Goal: Task Accomplishment & Management: Use online tool/utility

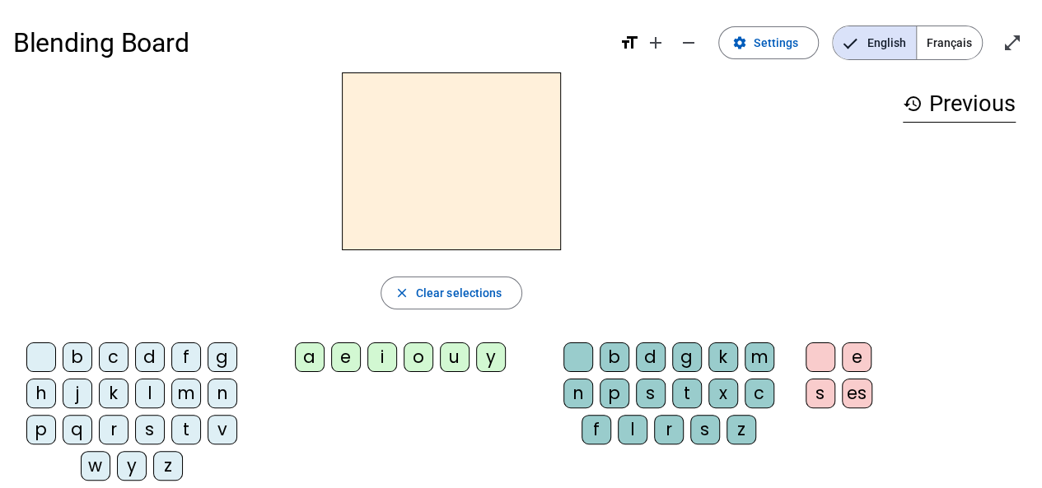
click at [160, 462] on div "z" at bounding box center [168, 466] width 30 height 30
click at [413, 353] on div "o" at bounding box center [418, 358] width 30 height 30
click at [419, 408] on div "b c d f g h j k l m n p q r s t v w y z a e i o u y b d g k m n p s t x c f l r…" at bounding box center [451, 415] width 876 height 158
click at [413, 357] on div "o" at bounding box center [418, 358] width 30 height 30
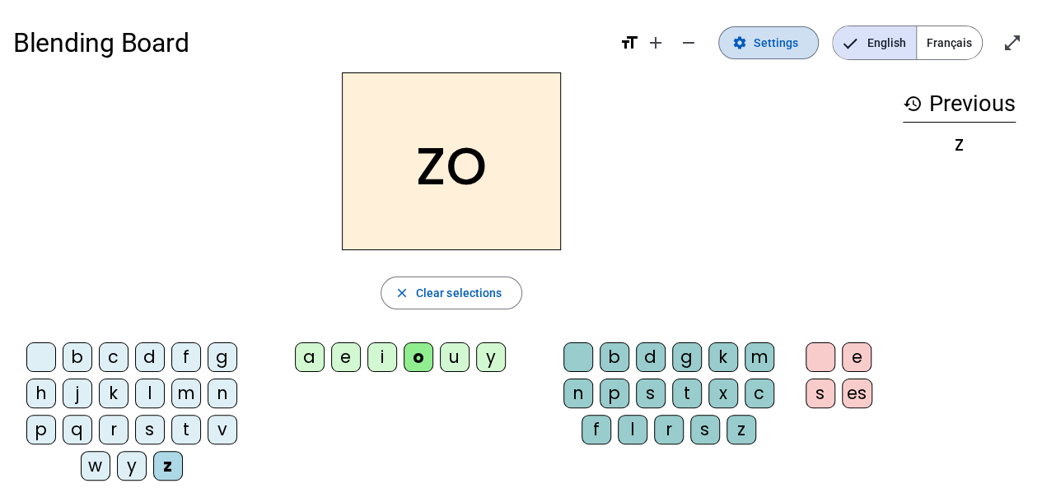
click at [775, 47] on span "Settings" at bounding box center [775, 43] width 44 height 20
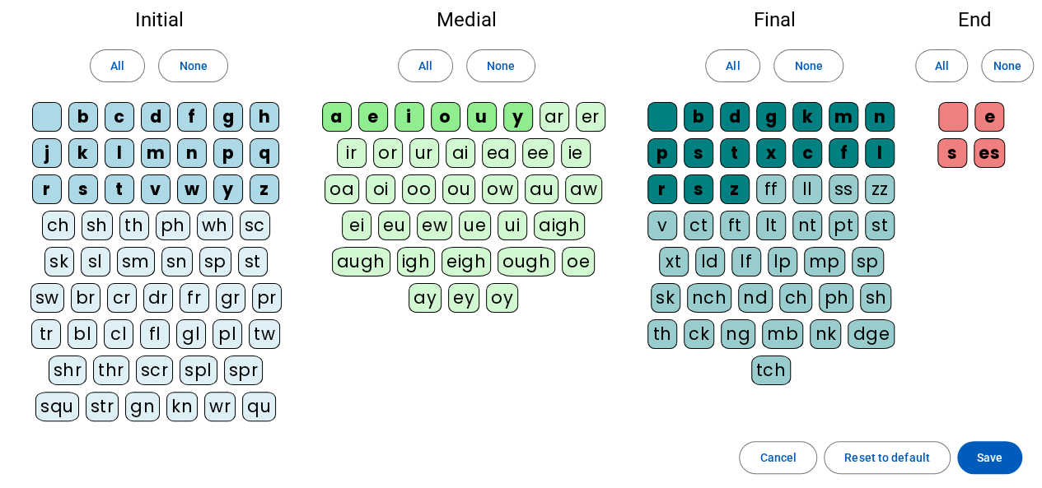
scroll to position [98, 0]
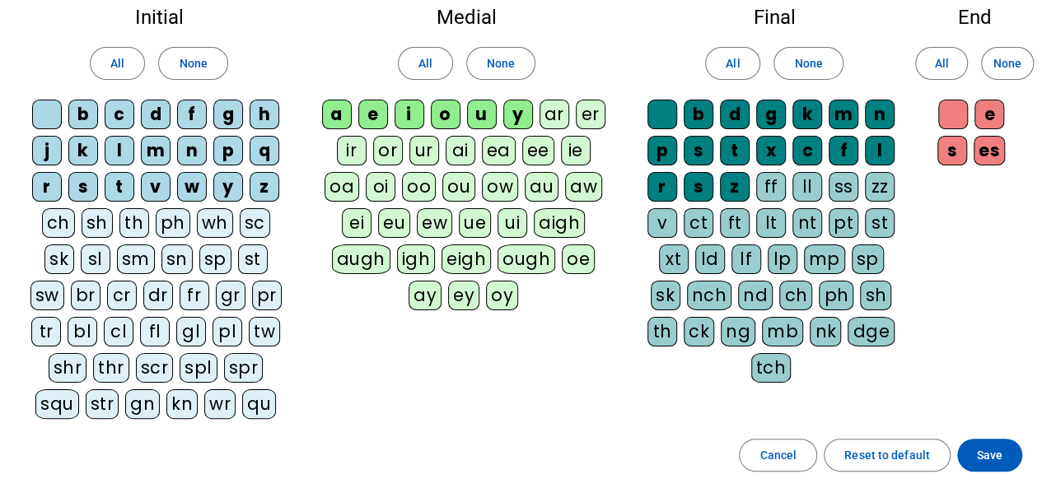
click at [402, 180] on div "oo" at bounding box center [419, 187] width 34 height 30
click at [1003, 445] on span at bounding box center [989, 456] width 65 height 40
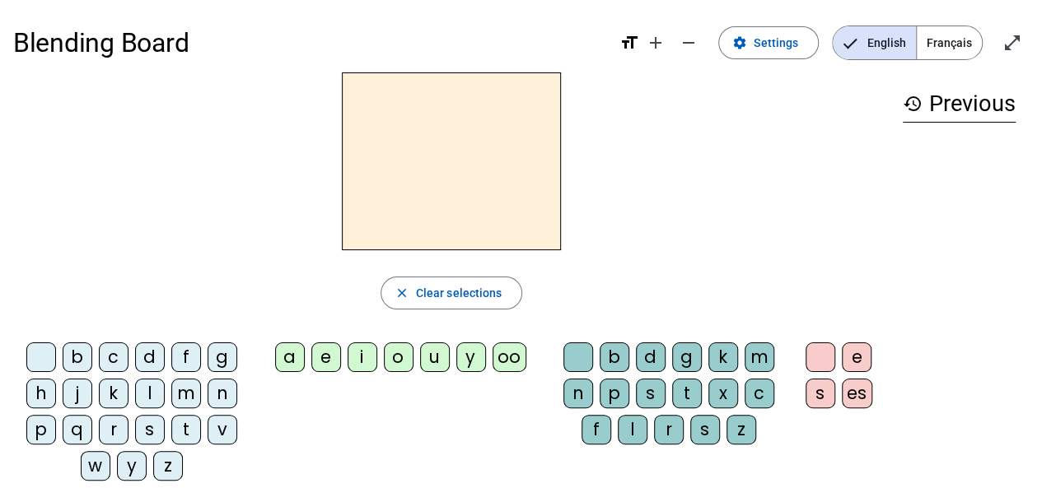
click at [163, 469] on div "z" at bounding box center [168, 466] width 30 height 30
click at [514, 356] on div "oo" at bounding box center [509, 358] width 34 height 30
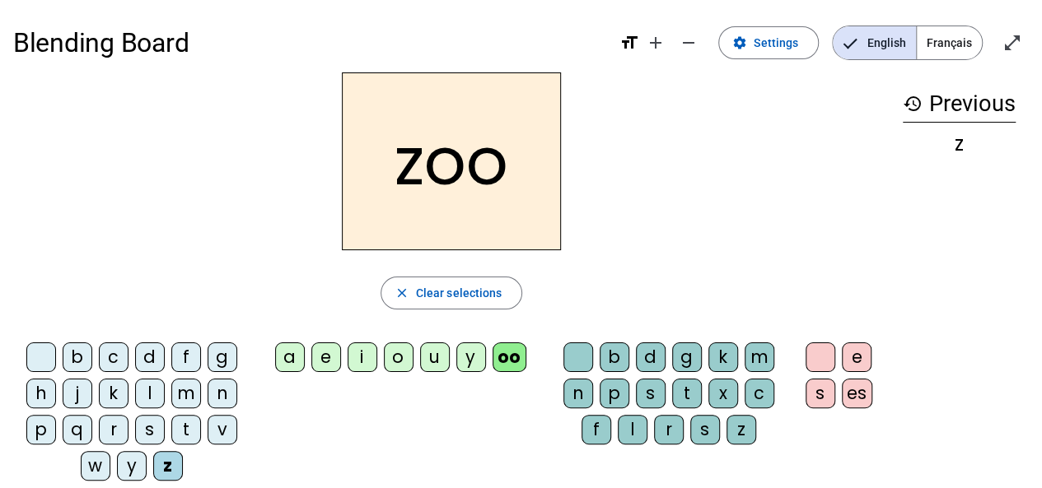
click at [400, 363] on div "o" at bounding box center [399, 358] width 30 height 30
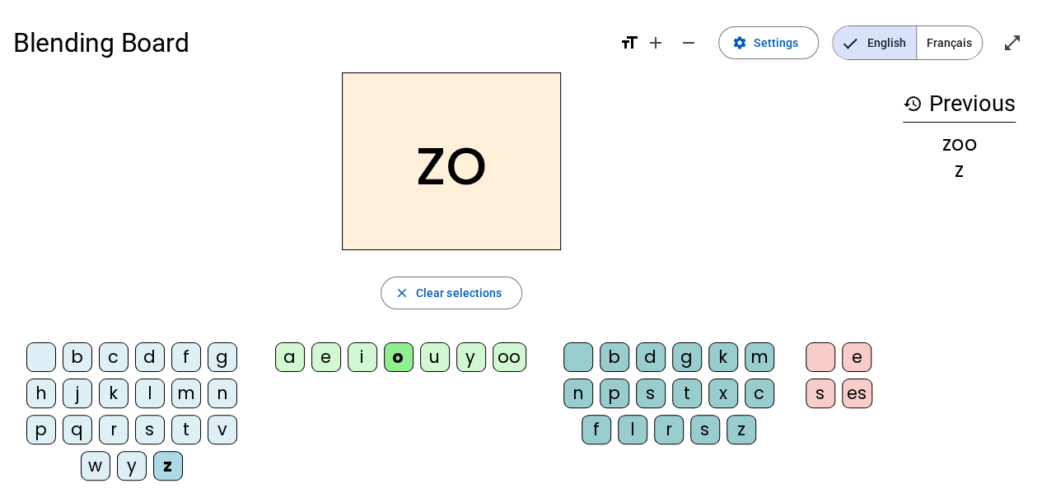
click at [860, 365] on div "e" at bounding box center [857, 358] width 30 height 30
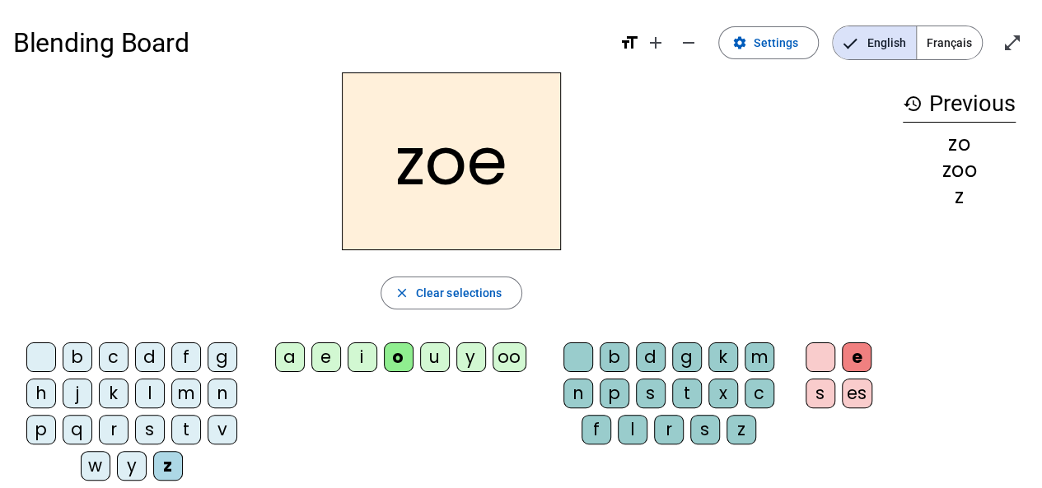
click at [215, 401] on div "n" at bounding box center [223, 394] width 30 height 30
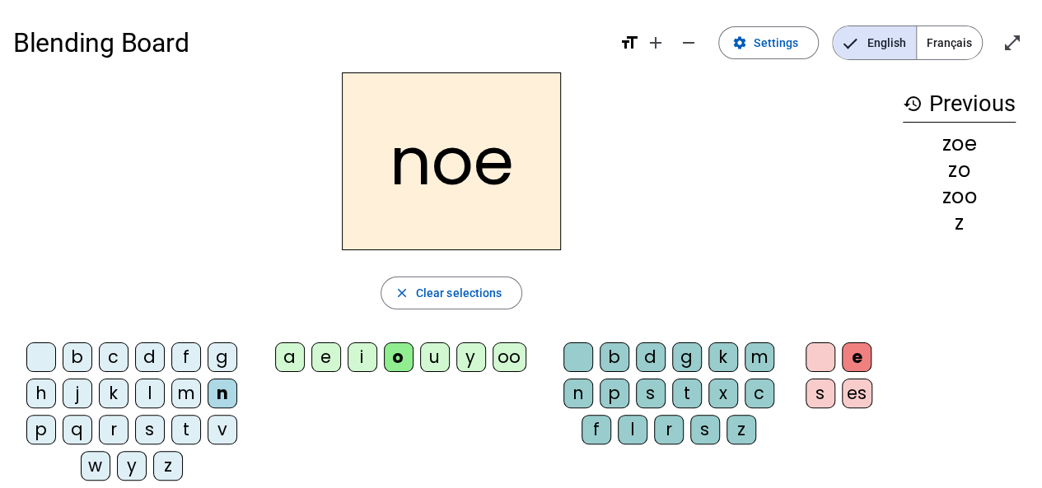
click at [288, 362] on div "a" at bounding box center [290, 358] width 30 height 30
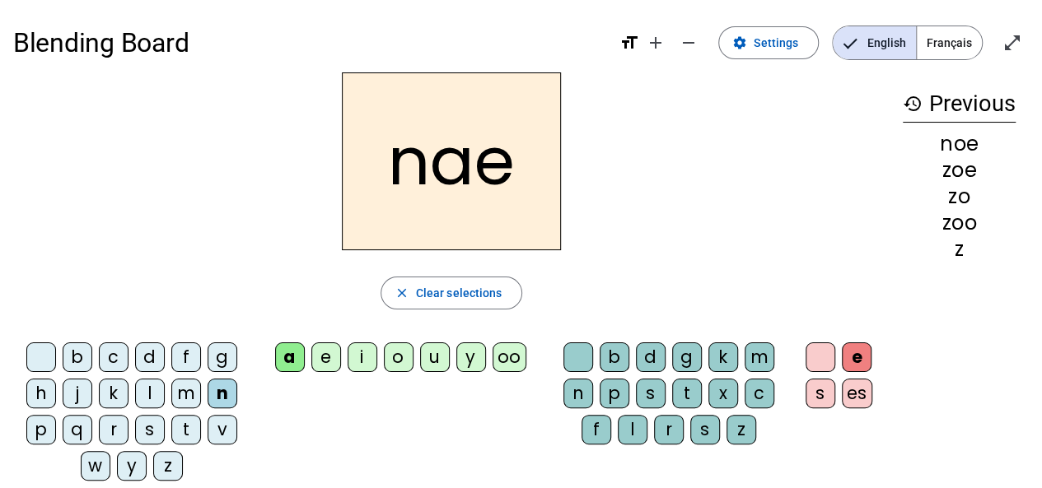
click at [397, 355] on div "o" at bounding box center [399, 358] width 30 height 30
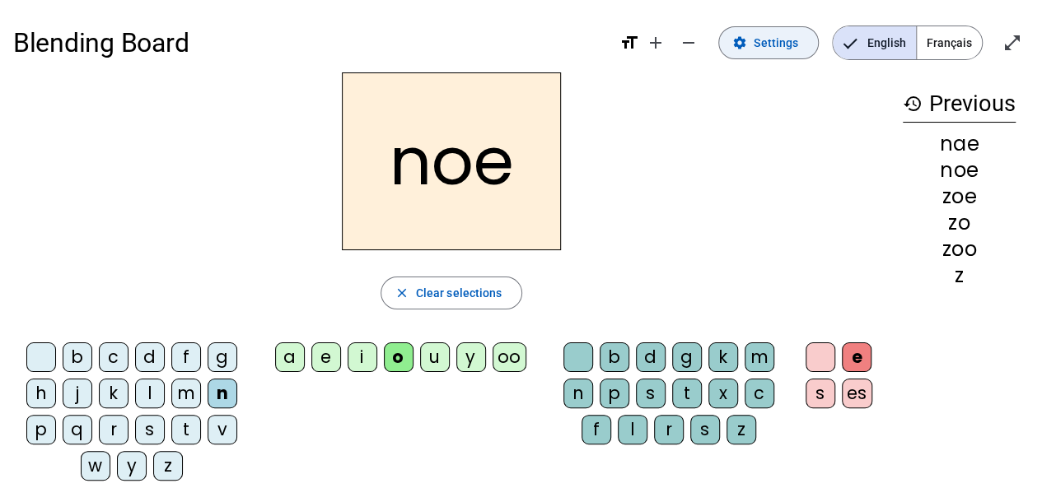
click at [792, 48] on span "Settings" at bounding box center [775, 43] width 44 height 20
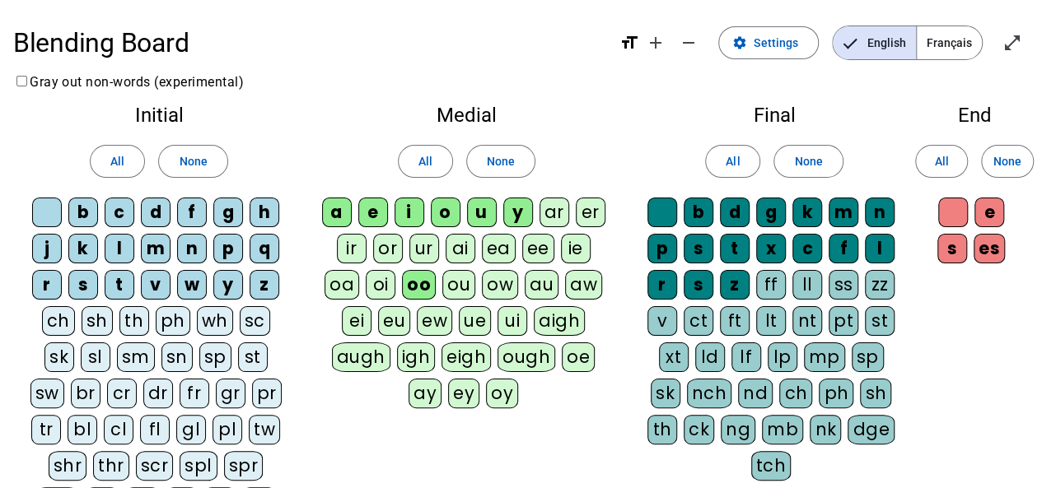
click at [359, 270] on div "oa" at bounding box center [341, 285] width 35 height 30
click at [754, 46] on span at bounding box center [768, 43] width 99 height 40
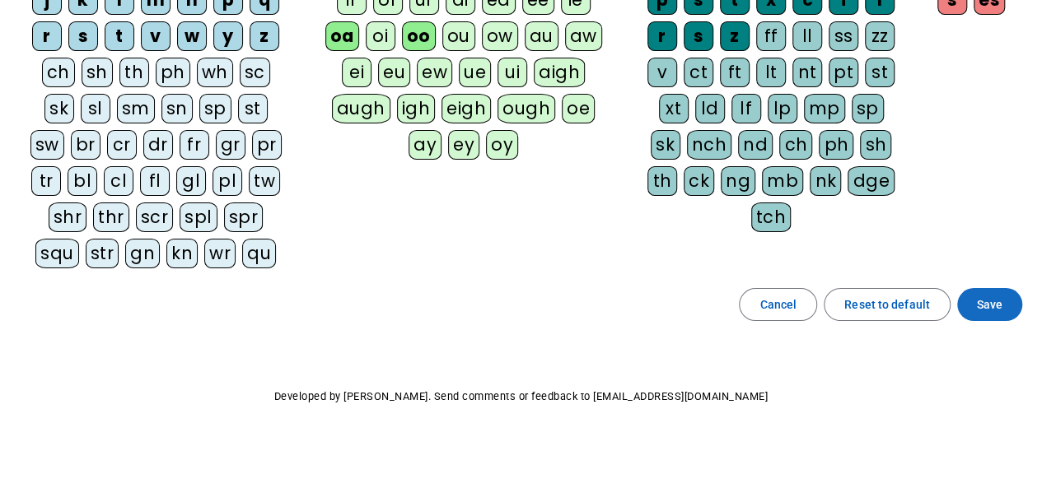
click at [968, 310] on span at bounding box center [989, 305] width 65 height 40
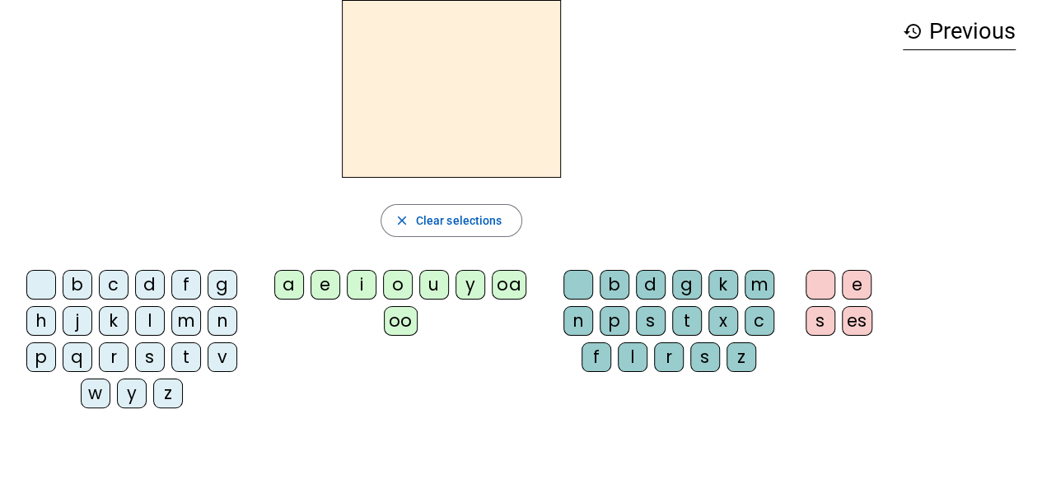
scroll to position [71, 0]
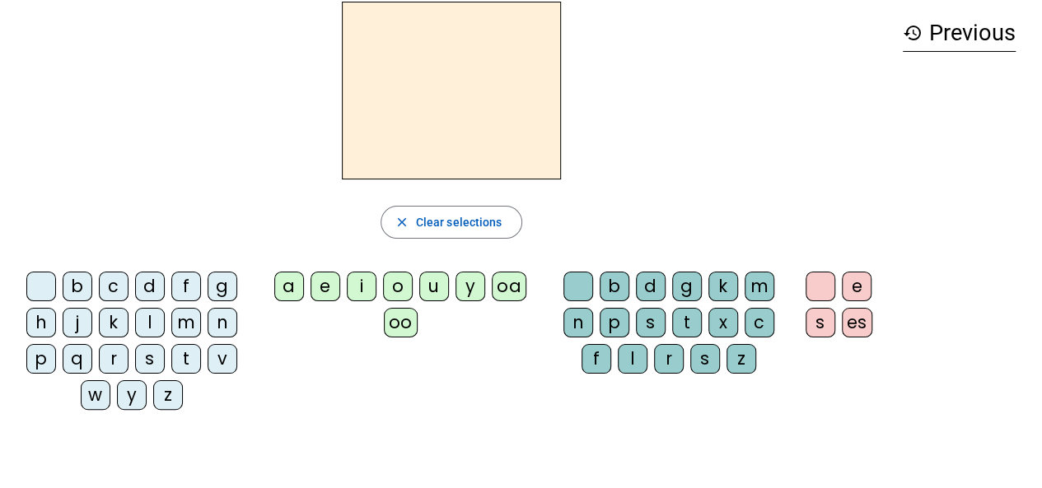
click at [217, 324] on div "n" at bounding box center [223, 323] width 30 height 30
click at [514, 282] on div "oa" at bounding box center [509, 287] width 35 height 30
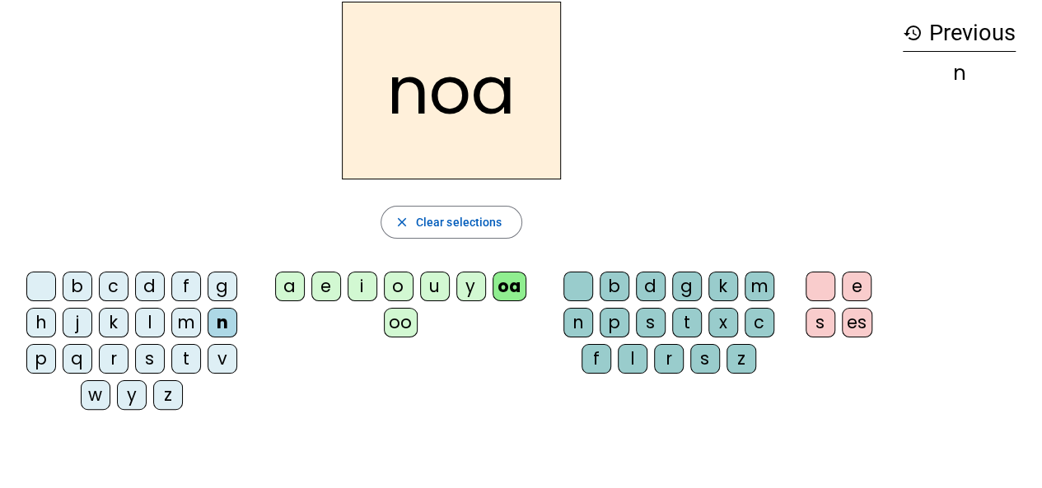
click at [79, 287] on div "b" at bounding box center [78, 287] width 30 height 30
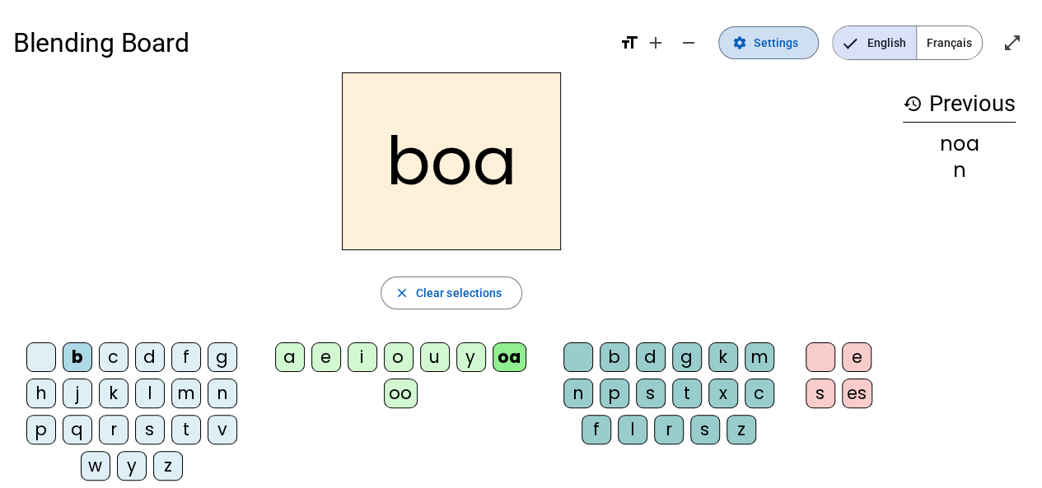
click at [759, 33] on span "Settings" at bounding box center [775, 43] width 44 height 20
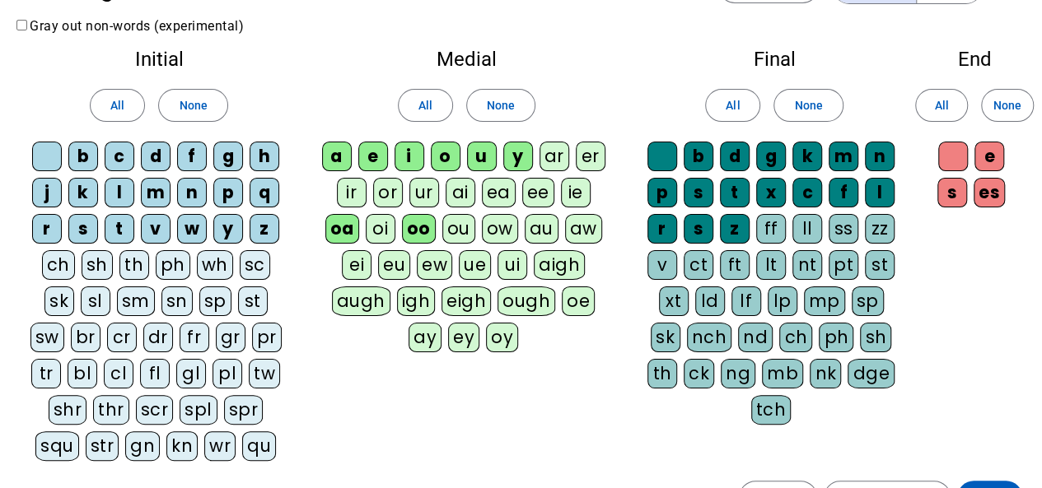
scroll to position [53, 0]
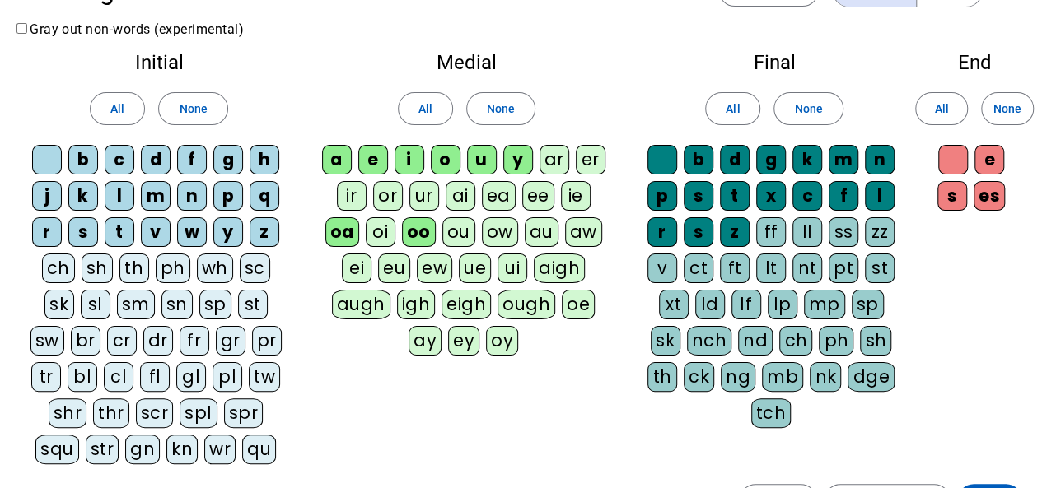
click at [97, 362] on div "bl" at bounding box center [83, 377] width 30 height 30
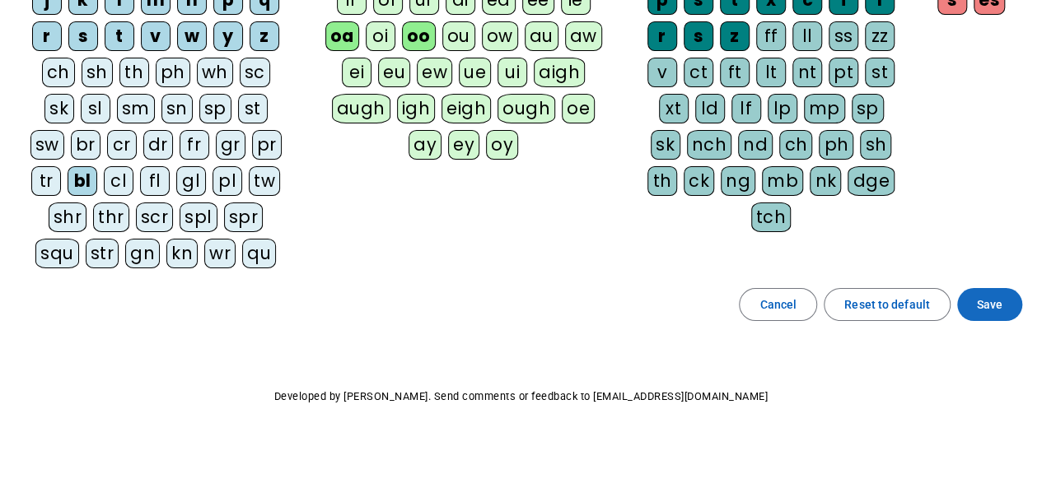
click at [978, 306] on span "Save" at bounding box center [990, 305] width 26 height 20
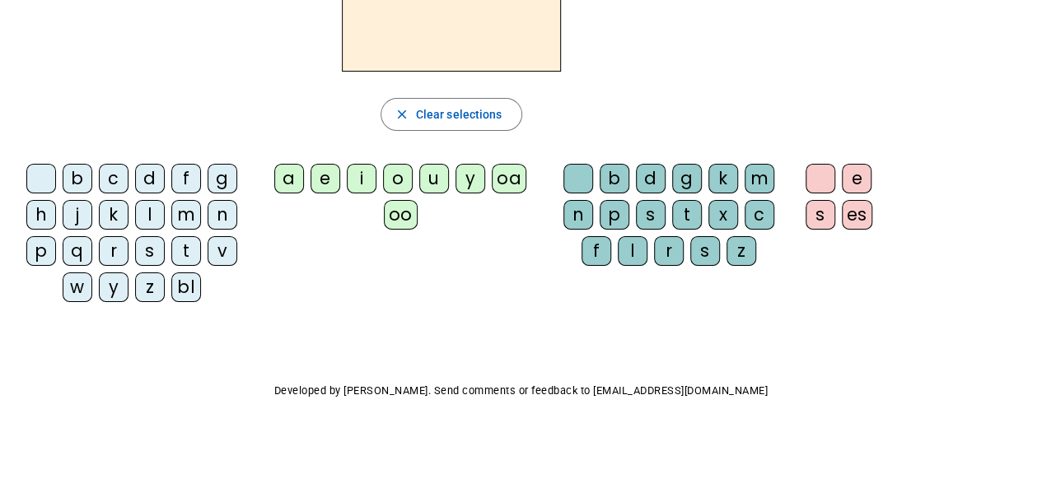
scroll to position [175, 0]
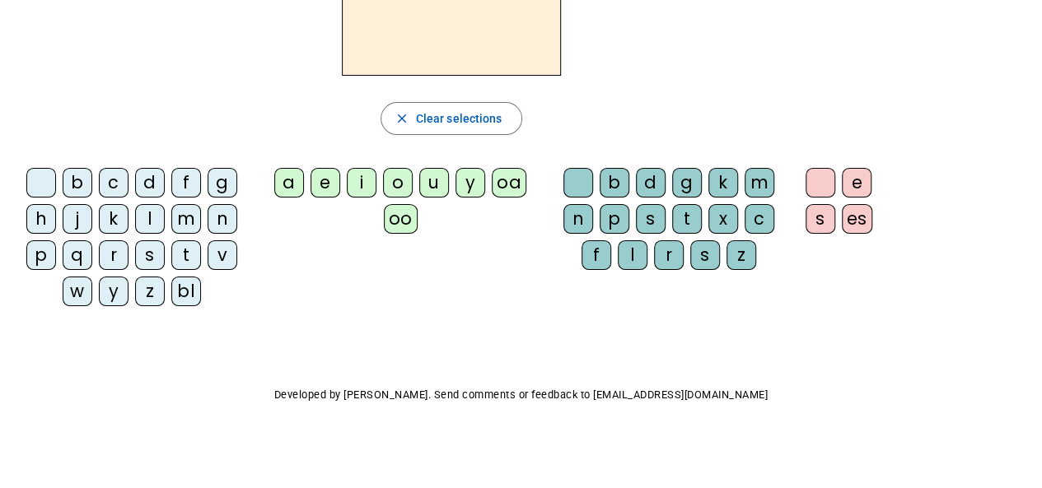
click at [194, 284] on div "bl" at bounding box center [186, 292] width 30 height 30
click at [293, 183] on div "a" at bounding box center [289, 183] width 30 height 30
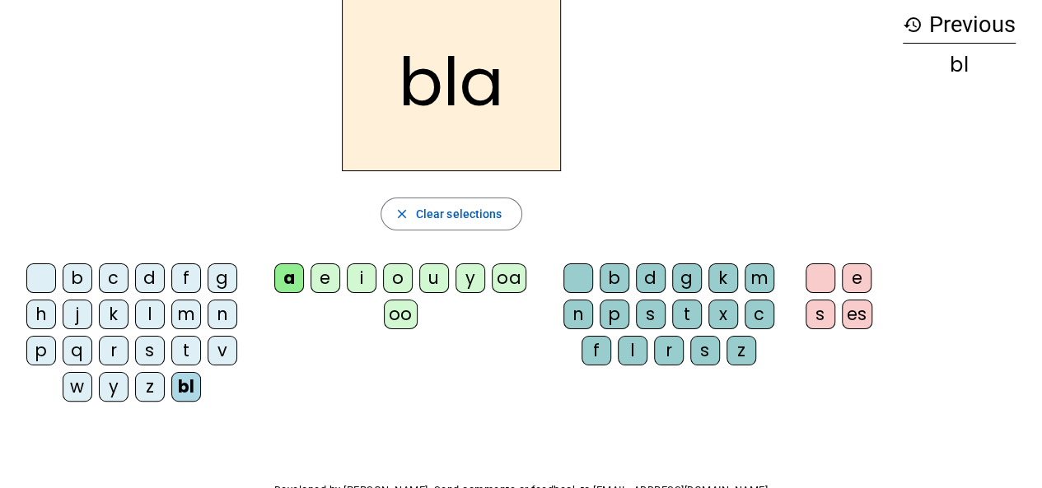
scroll to position [77, 0]
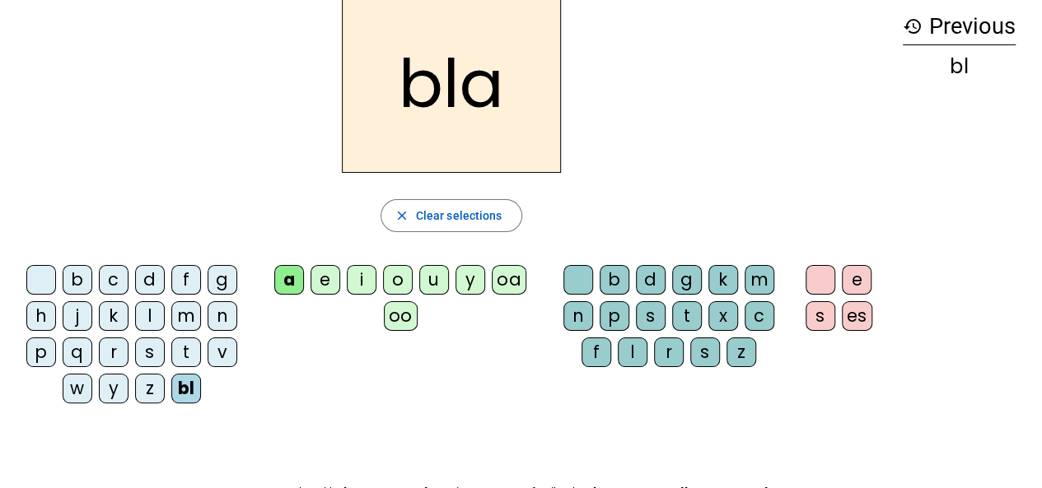
click at [856, 279] on div "e" at bounding box center [857, 280] width 30 height 30
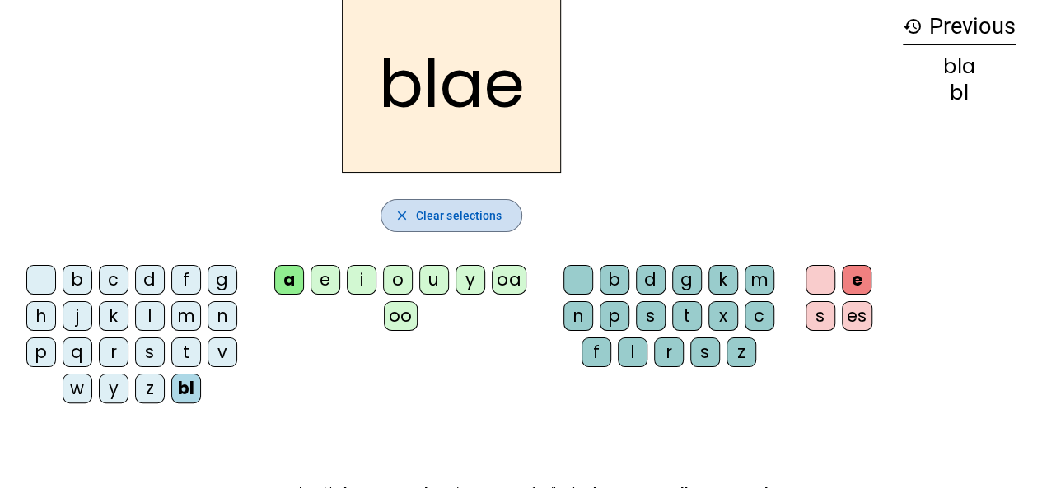
click at [422, 209] on span "Clear selections" at bounding box center [459, 216] width 86 height 20
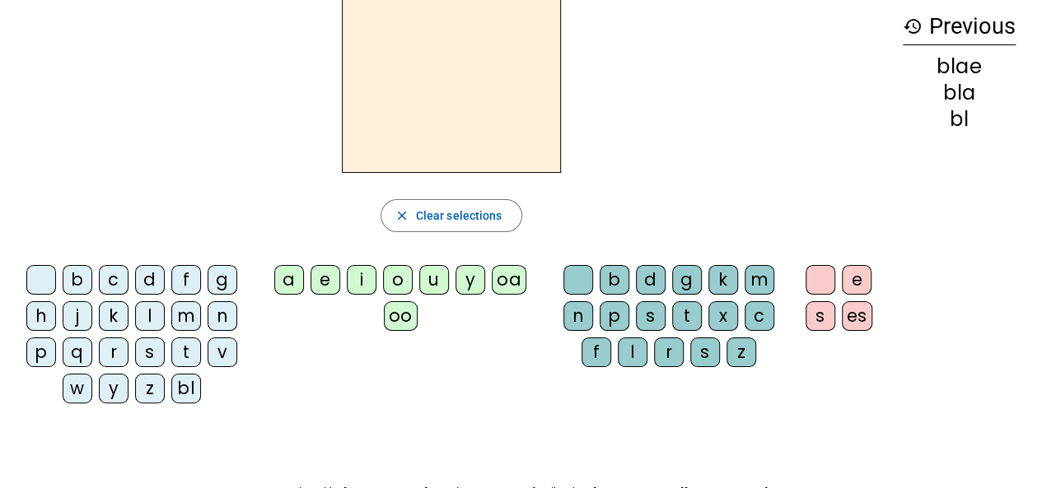
click at [191, 387] on div "bl" at bounding box center [186, 389] width 30 height 30
click at [328, 273] on div "e" at bounding box center [325, 280] width 30 height 30
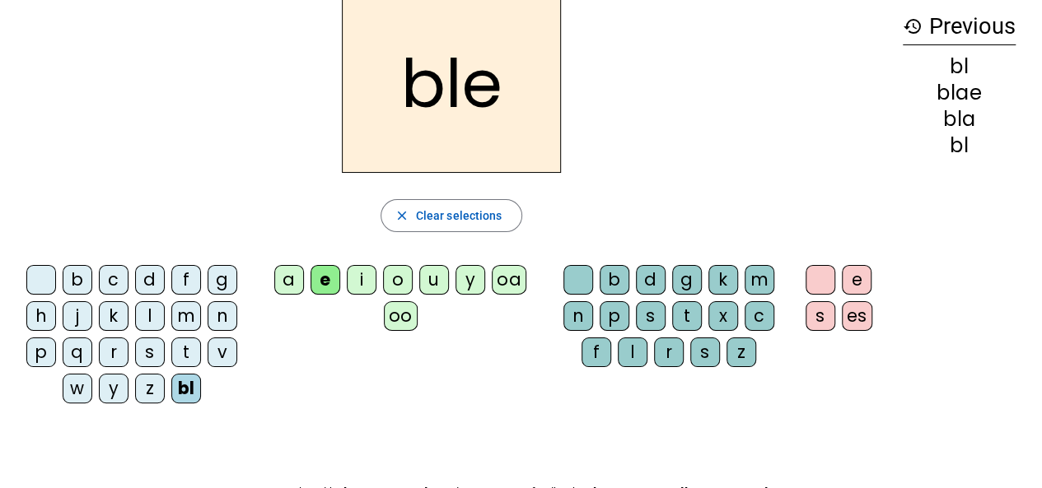
scroll to position [0, 0]
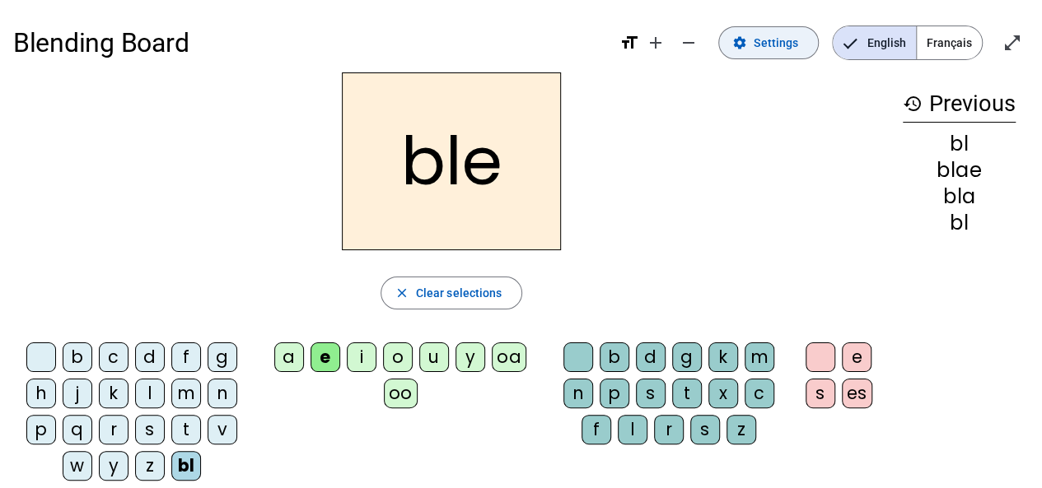
click at [794, 53] on span at bounding box center [768, 43] width 99 height 40
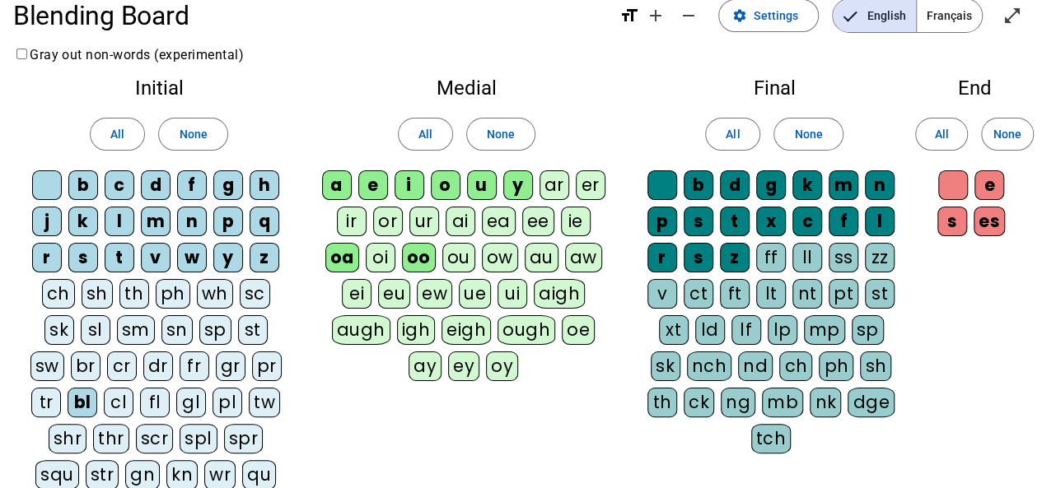
scroll to position [30, 0]
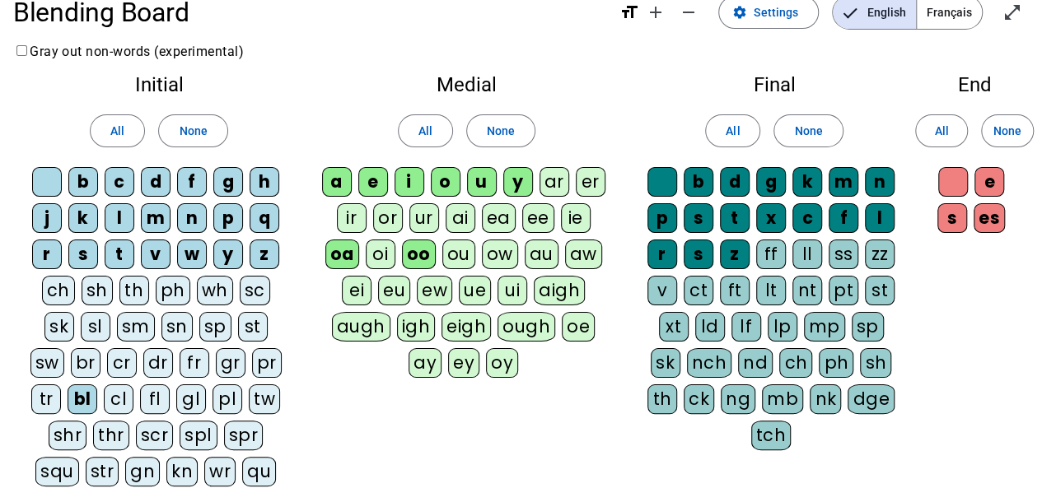
click at [104, 395] on div "cl" at bounding box center [119, 400] width 30 height 30
click at [792, 17] on span "Settings" at bounding box center [775, 12] width 44 height 20
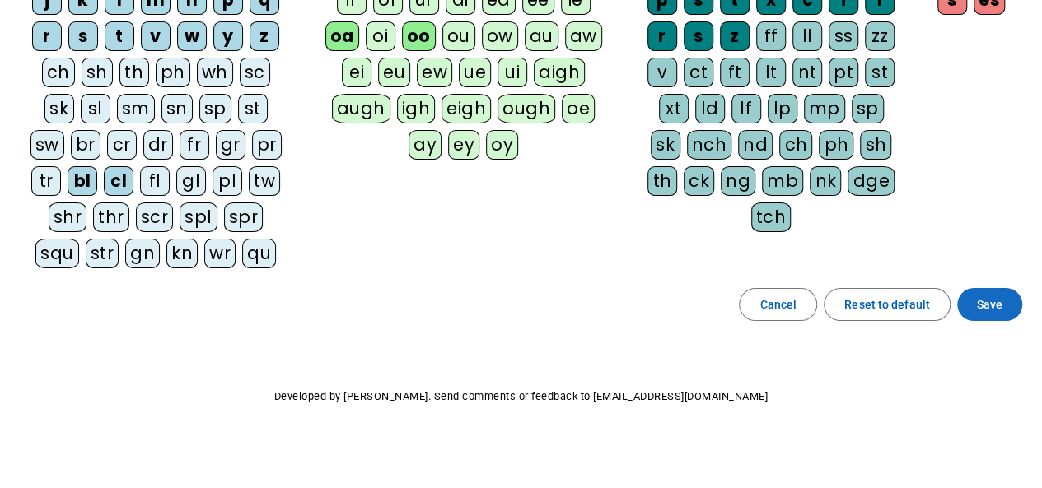
click at [1001, 296] on span "Save" at bounding box center [990, 305] width 26 height 20
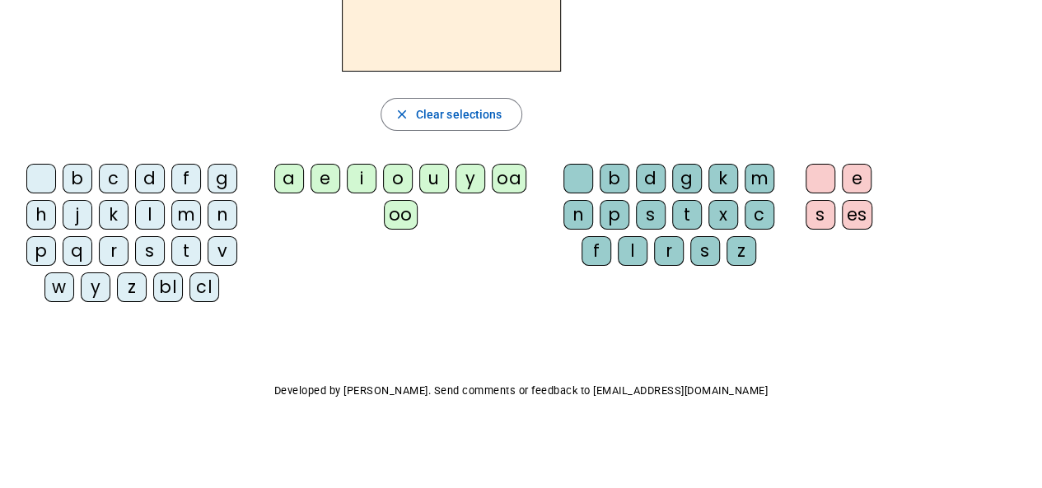
scroll to position [175, 0]
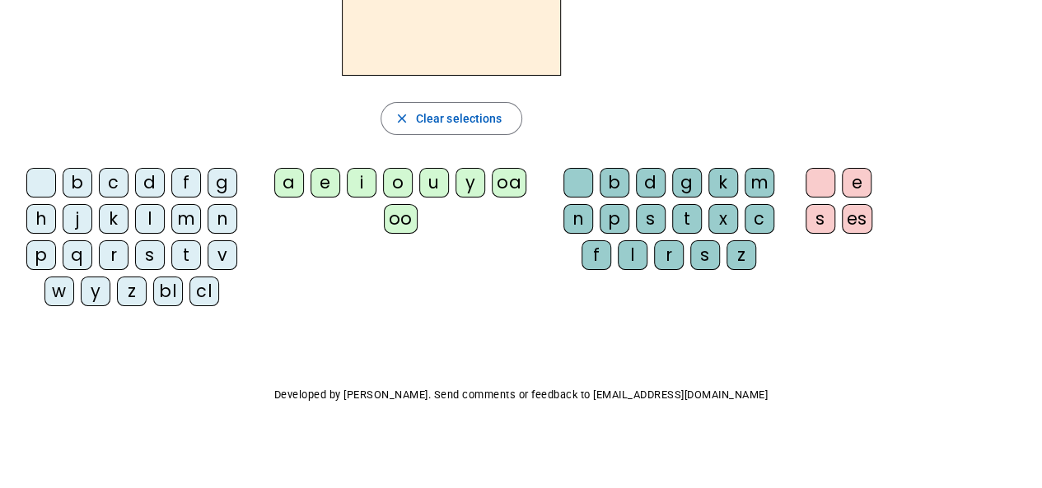
click at [190, 289] on div "cl" at bounding box center [204, 292] width 30 height 30
click at [334, 184] on div "e" at bounding box center [325, 183] width 30 height 30
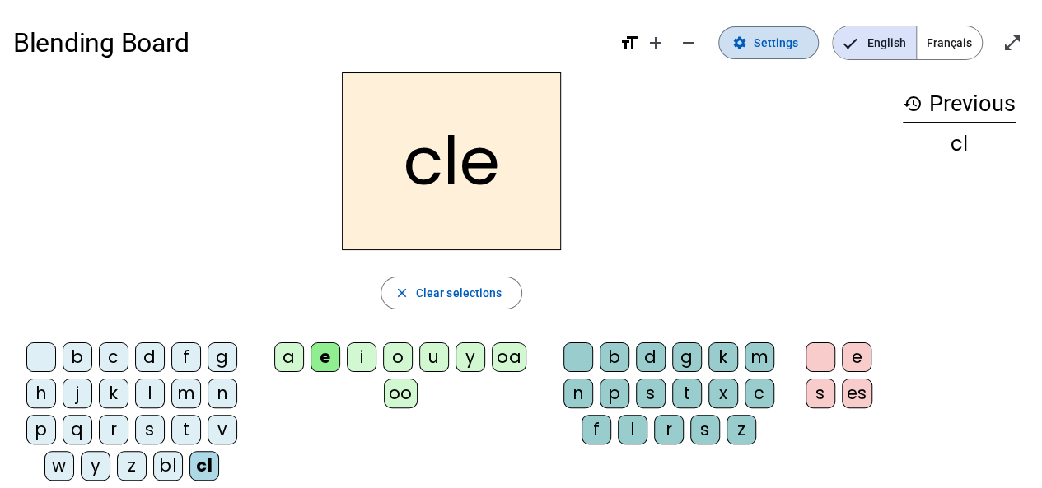
click at [809, 35] on span at bounding box center [768, 43] width 99 height 40
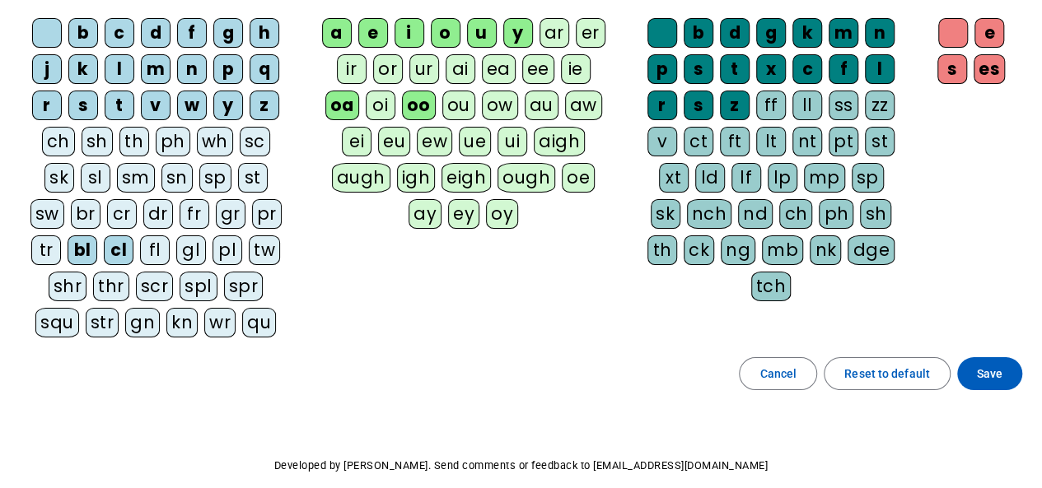
scroll to position [180, 0]
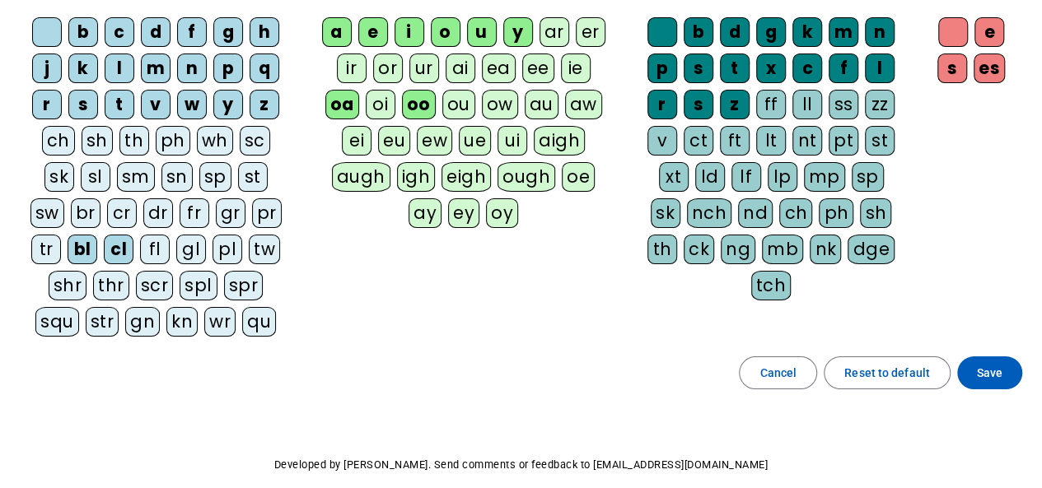
click at [922, 327] on div "Initial All None b c d f g h j k l m n p q r s t v w y z ch sh th ph wh sc sk s…" at bounding box center [520, 134] width 1015 height 445
click at [1013, 361] on span at bounding box center [989, 373] width 65 height 40
